Goal: Task Accomplishment & Management: Use online tool/utility

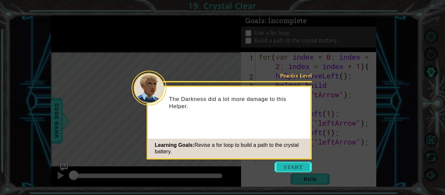
click at [302, 168] on button "Start" at bounding box center [293, 167] width 37 height 10
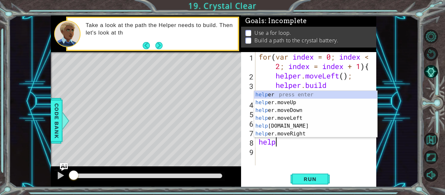
type textarea "h"
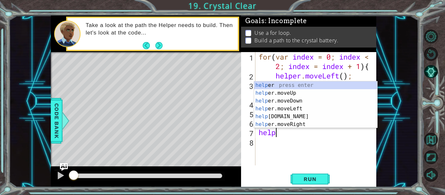
type textarea "h"
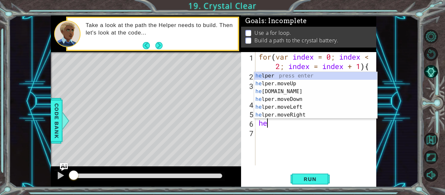
type textarea "h"
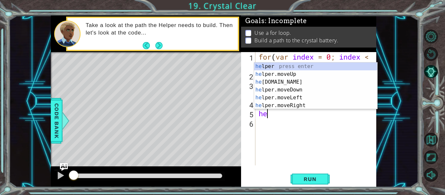
type textarea "h"
type textarea "}"
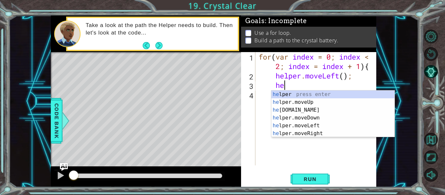
type textarea "h"
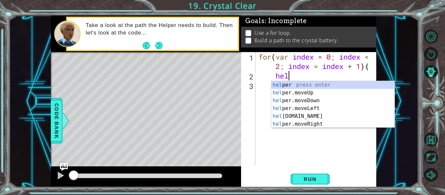
type textarea "h"
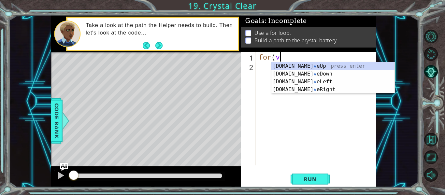
type textarea "f"
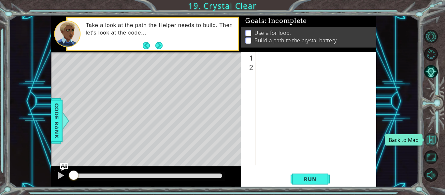
click at [429, 135] on button "Back to Map" at bounding box center [431, 140] width 14 height 14
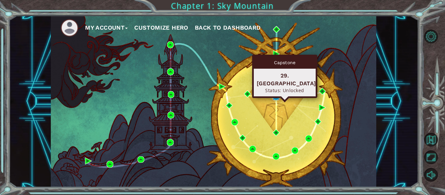
click at [279, 98] on img at bounding box center [276, 96] width 7 height 7
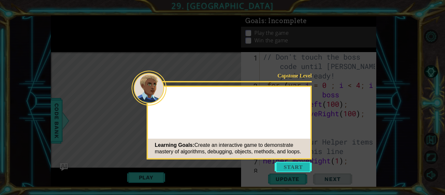
click at [293, 164] on button "Start" at bounding box center [293, 167] width 37 height 10
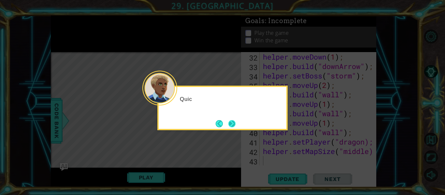
scroll to position [406, 0]
click at [231, 120] on button "Next" at bounding box center [231, 123] width 7 height 7
click at [241, 125] on div "The last step is to" at bounding box center [222, 108] width 130 height 45
click at [229, 121] on button "Next" at bounding box center [231, 123] width 7 height 7
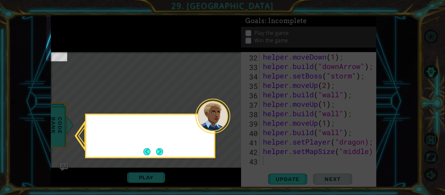
scroll to position [87, 0]
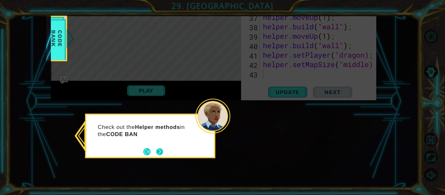
click at [160, 151] on button "Next" at bounding box center [159, 152] width 8 height 8
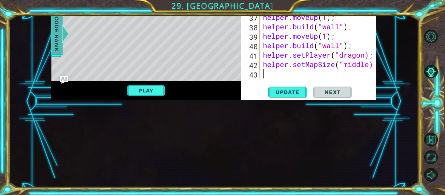
click at [52, 21] on span "Code Bank" at bounding box center [56, 34] width 10 height 40
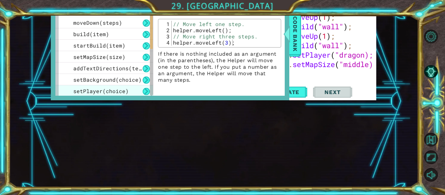
scroll to position [0, 0]
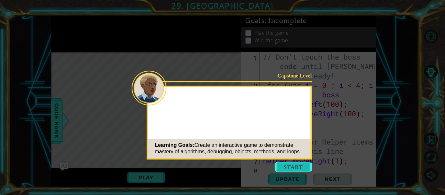
click at [284, 162] on button "Start" at bounding box center [293, 167] width 37 height 10
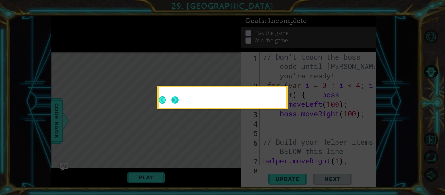
click at [175, 100] on button "Next" at bounding box center [174, 99] width 7 height 7
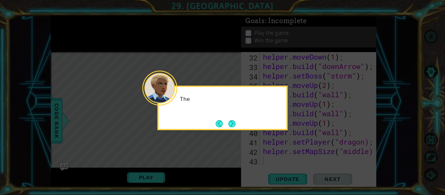
scroll to position [406, 0]
click at [235, 127] on button "Next" at bounding box center [231, 123] width 7 height 7
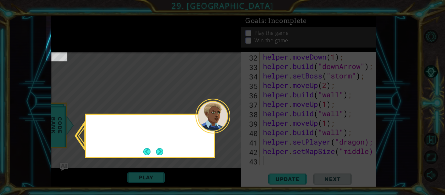
scroll to position [87, 0]
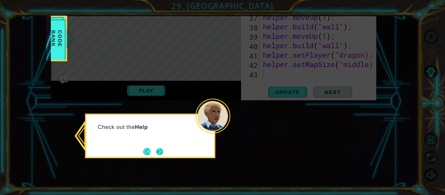
click at [163, 148] on button "Next" at bounding box center [159, 151] width 7 height 7
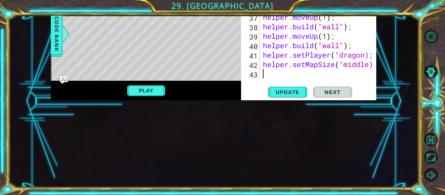
click at [50, 19] on div "1 ההההההההההההההההההההההההההההההההההההההההההההההההההההההההההההההההההההההההההההה…" at bounding box center [213, 102] width 409 height 172
click at [52, 21] on span "Code Bank" at bounding box center [56, 34] width 10 height 40
